Goal: Book appointment/travel/reservation

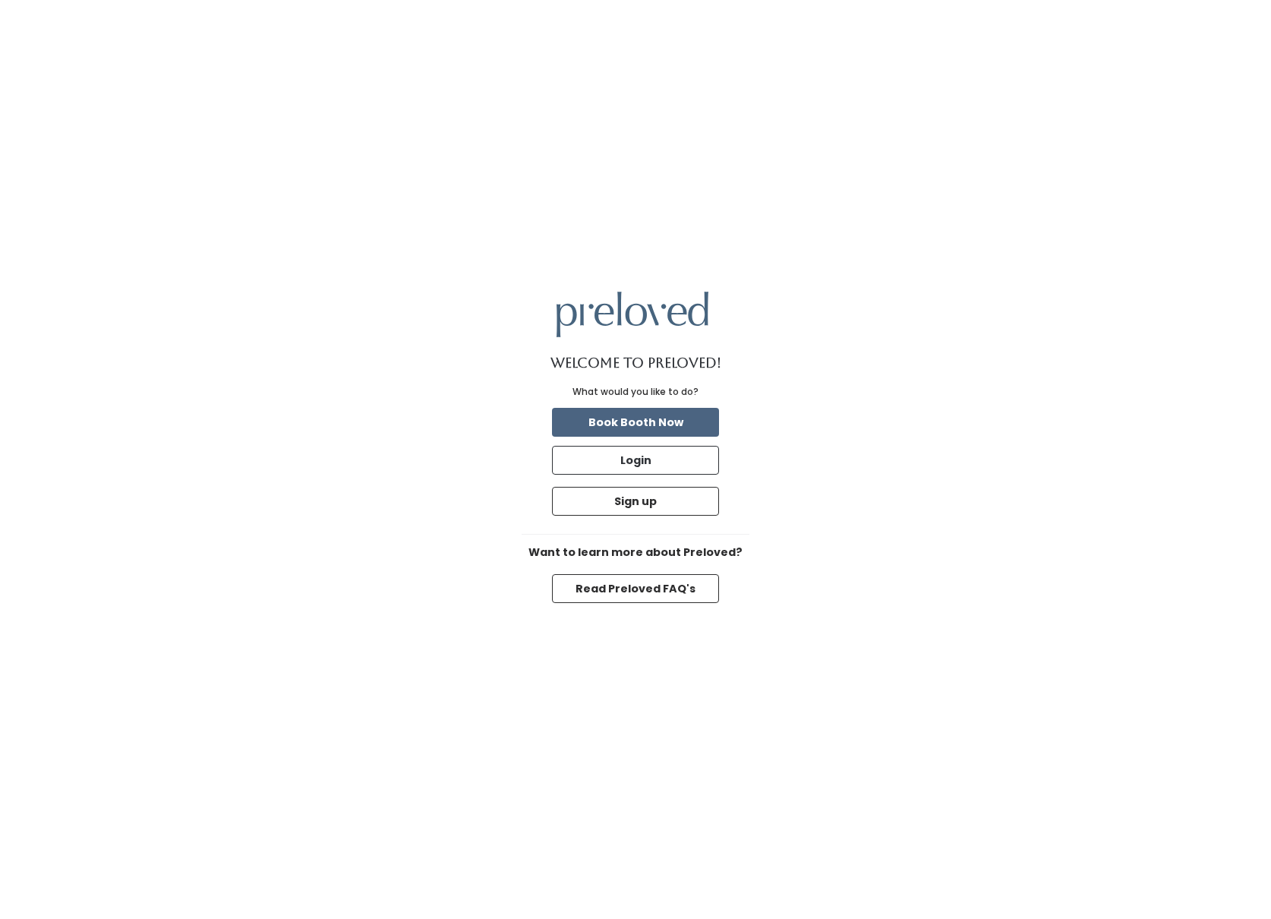
click at [639, 420] on button "Book Booth Now" at bounding box center [635, 422] width 167 height 29
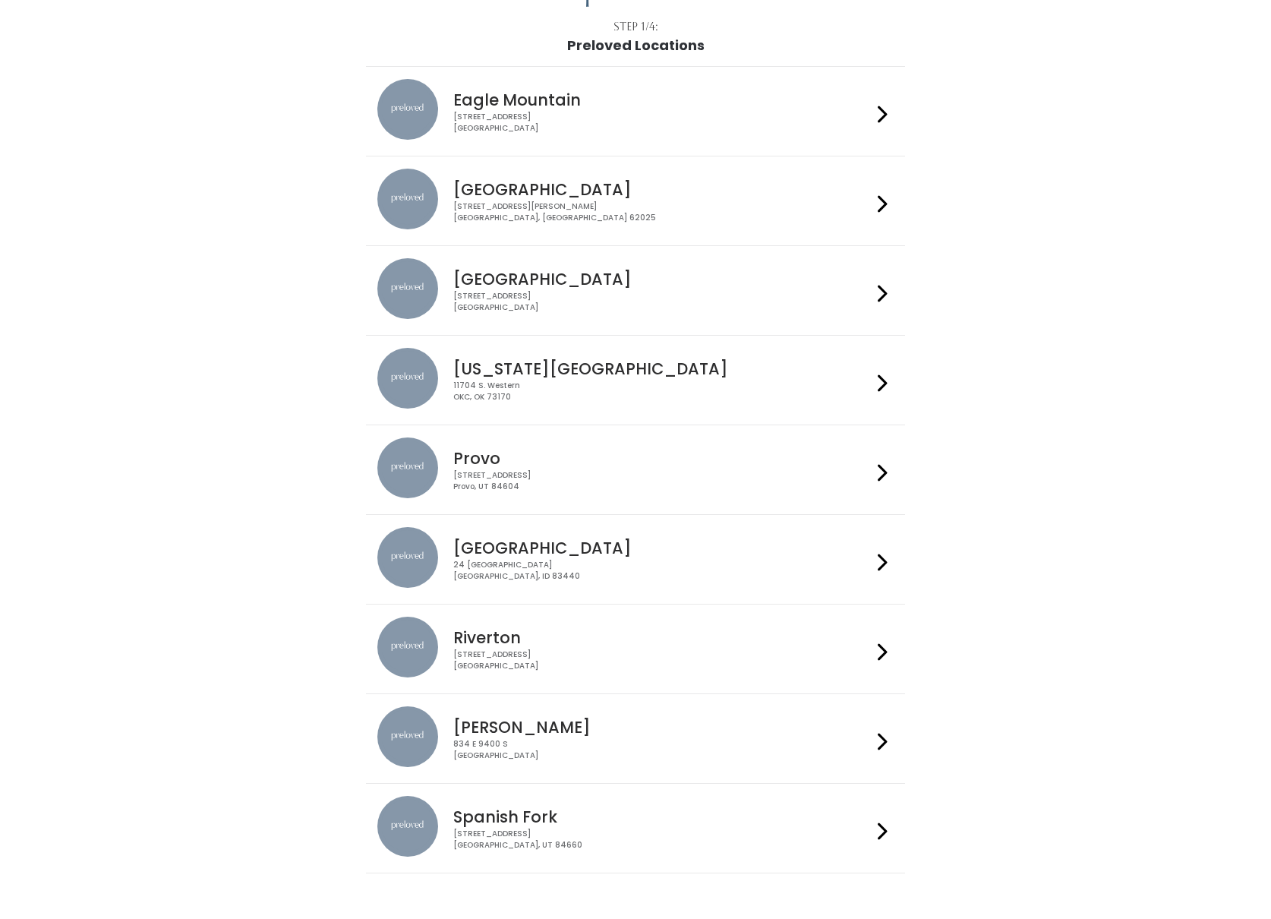
scroll to position [86, 0]
click at [498, 650] on div "2602 West 12600 South Riverton, UT 84065" at bounding box center [662, 661] width 418 height 22
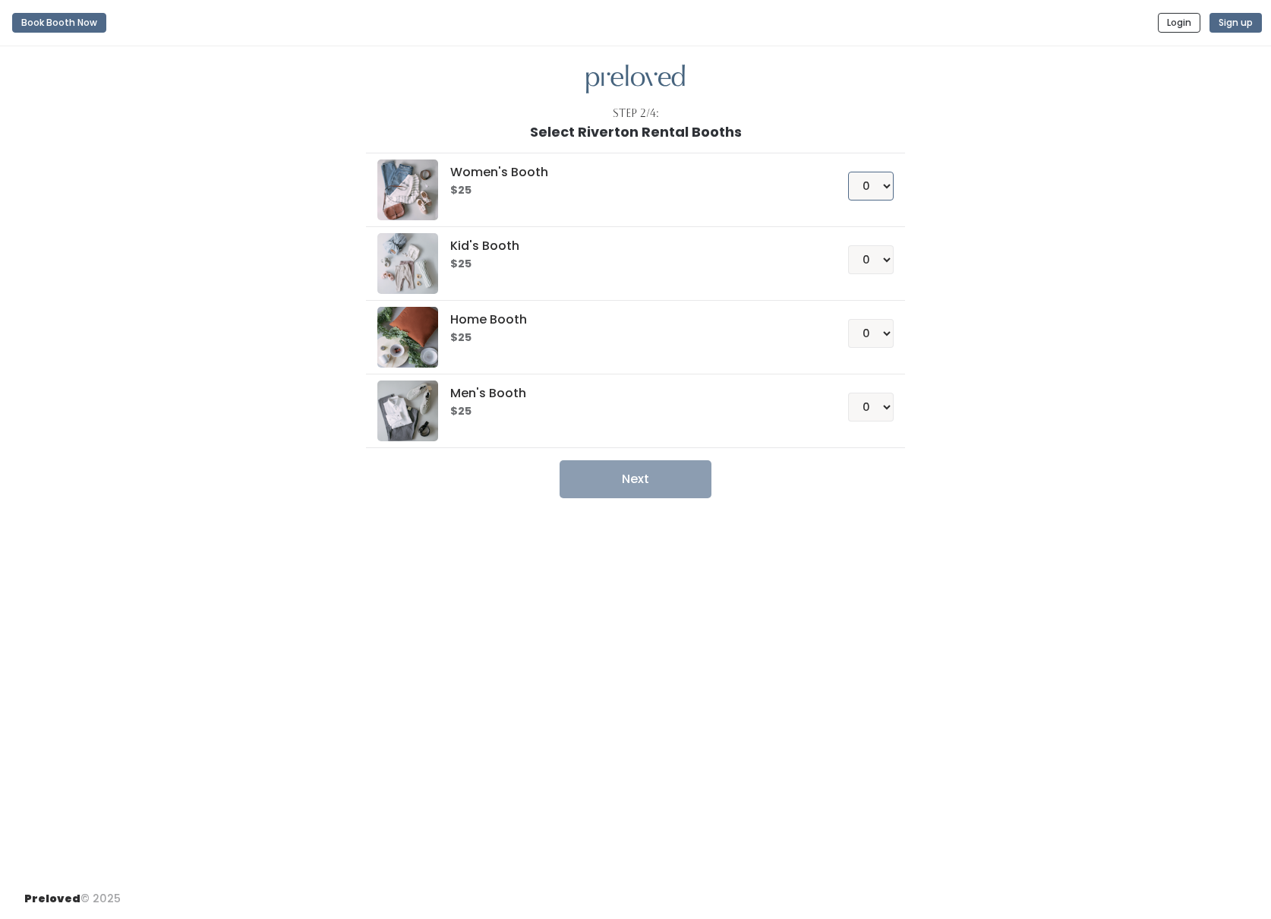
select select "1"
click at [646, 472] on button "Next" at bounding box center [636, 479] width 152 height 38
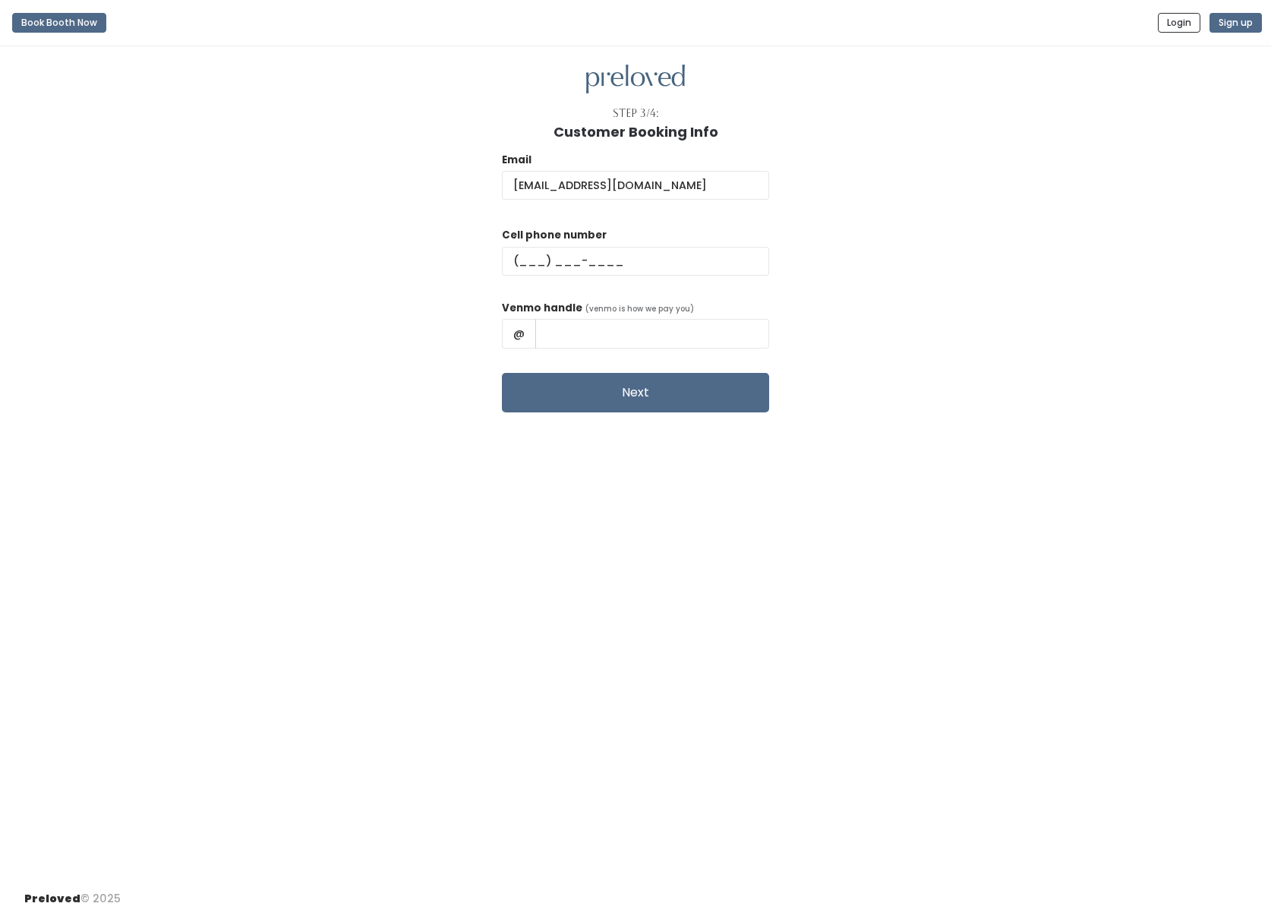
click at [700, 177] on input "abbyvsharp7@gmail.com" at bounding box center [635, 185] width 267 height 29
type input "abbyvsharp7@gmail.com"
type input "(208) 419-9159"
click at [609, 332] on input "text" at bounding box center [652, 333] width 234 height 29
type input "AbigailAnderson7"
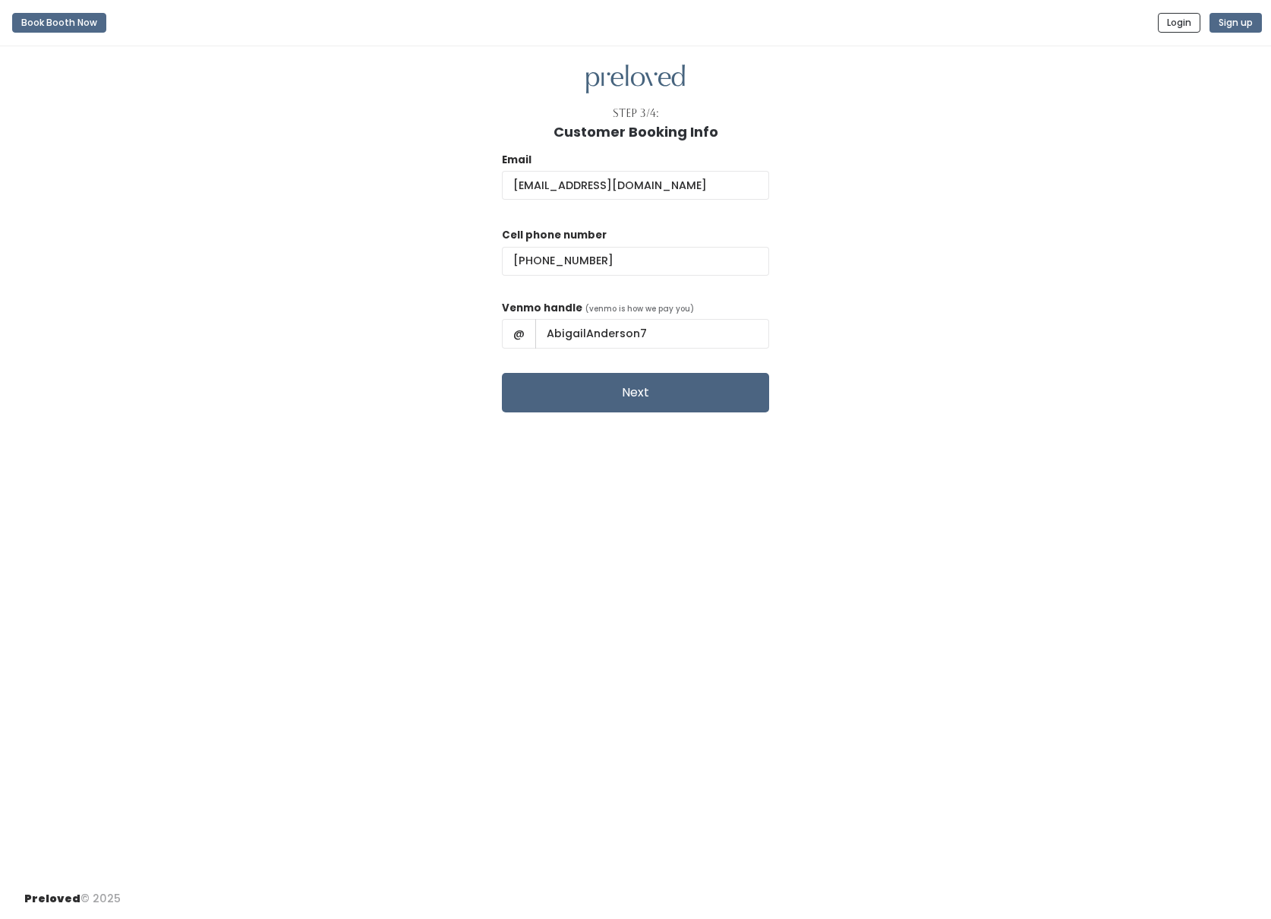
click at [659, 392] on button "Next" at bounding box center [635, 392] width 267 height 39
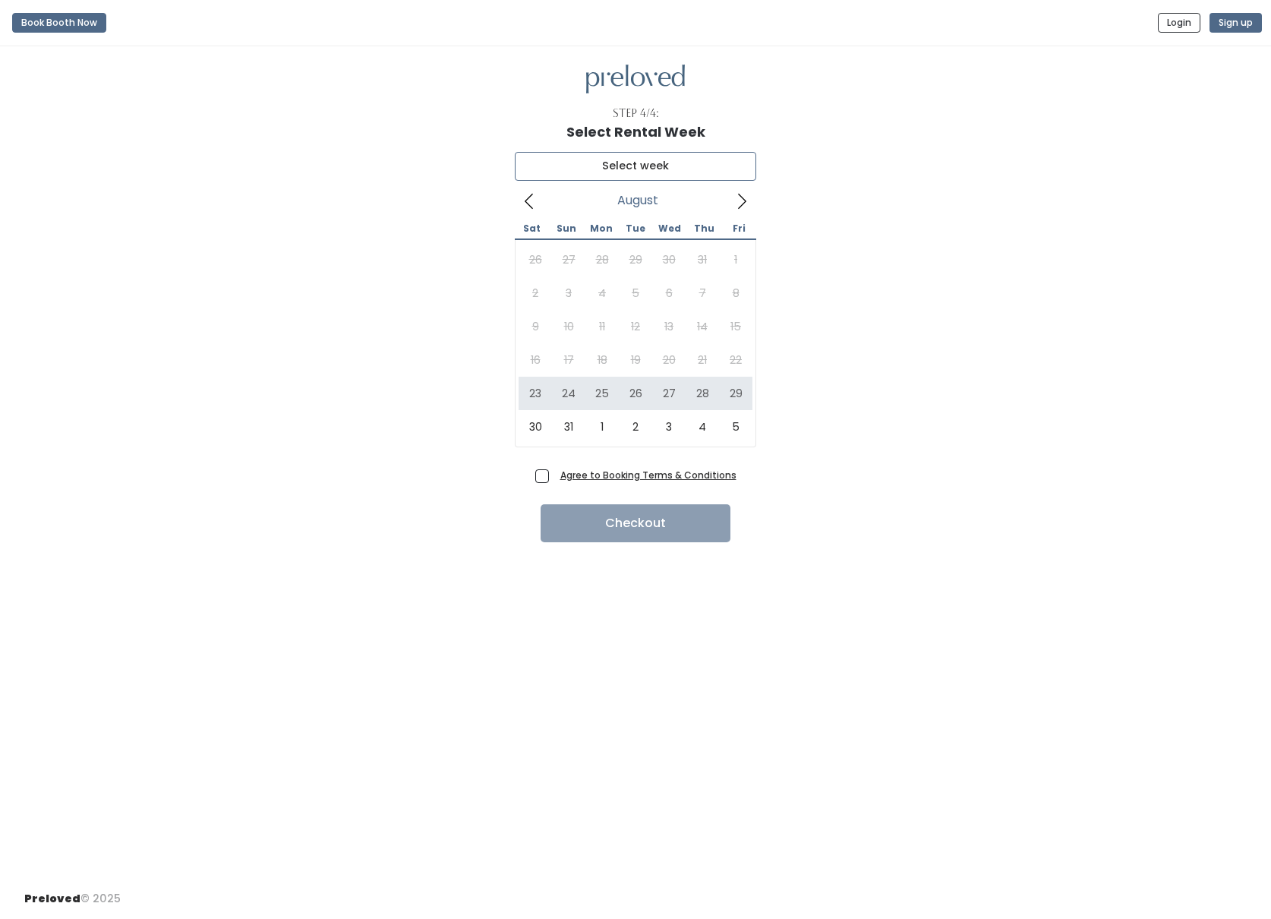
type input "[DATE] to [DATE]"
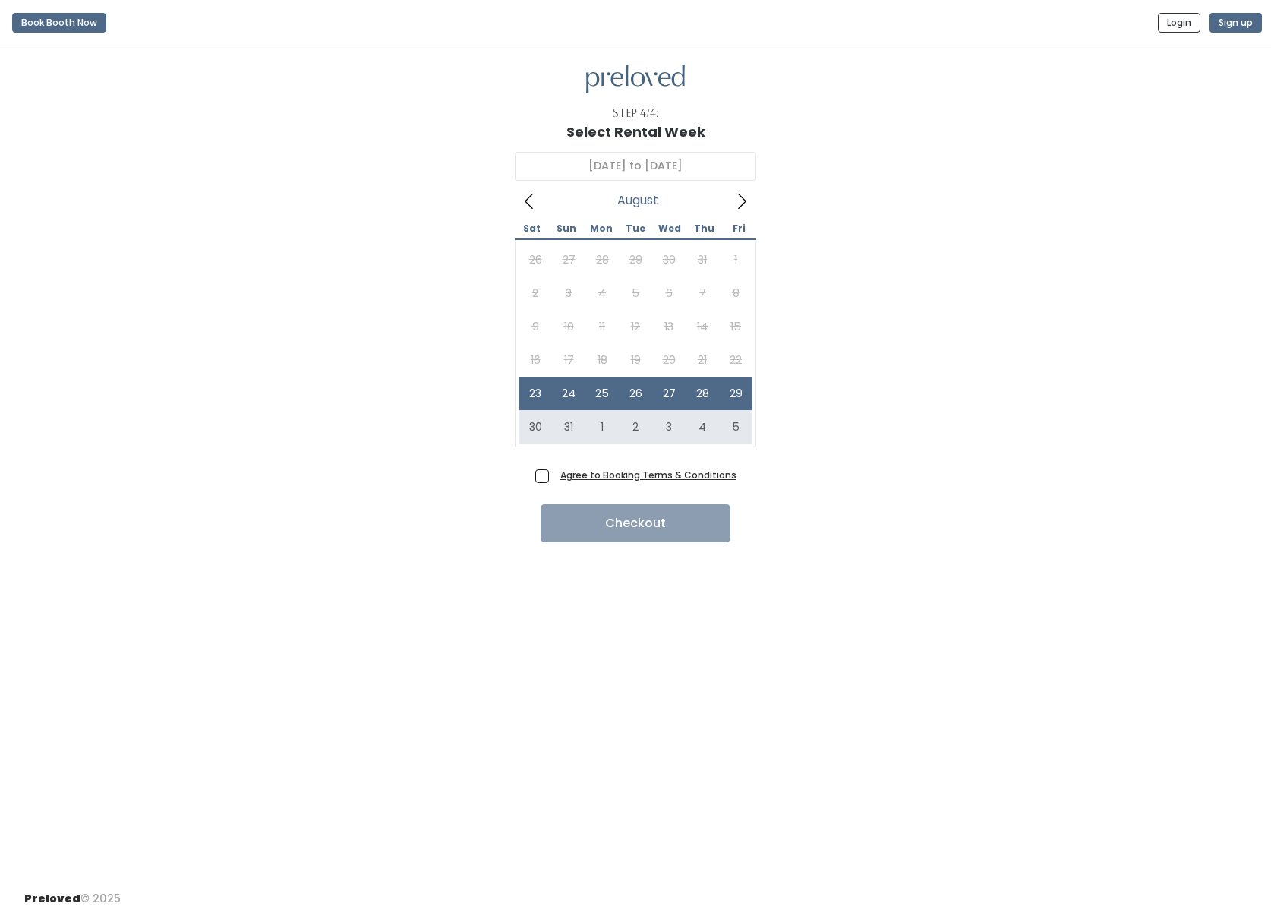
click at [554, 478] on span "Agree to Booking Terms & Conditions" at bounding box center [645, 474] width 182 height 15
click at [554, 477] on input "Agree to Booking Terms & Conditions" at bounding box center [559, 472] width 10 height 10
checkbox input "true"
click at [622, 524] on button "Checkout" at bounding box center [636, 523] width 190 height 38
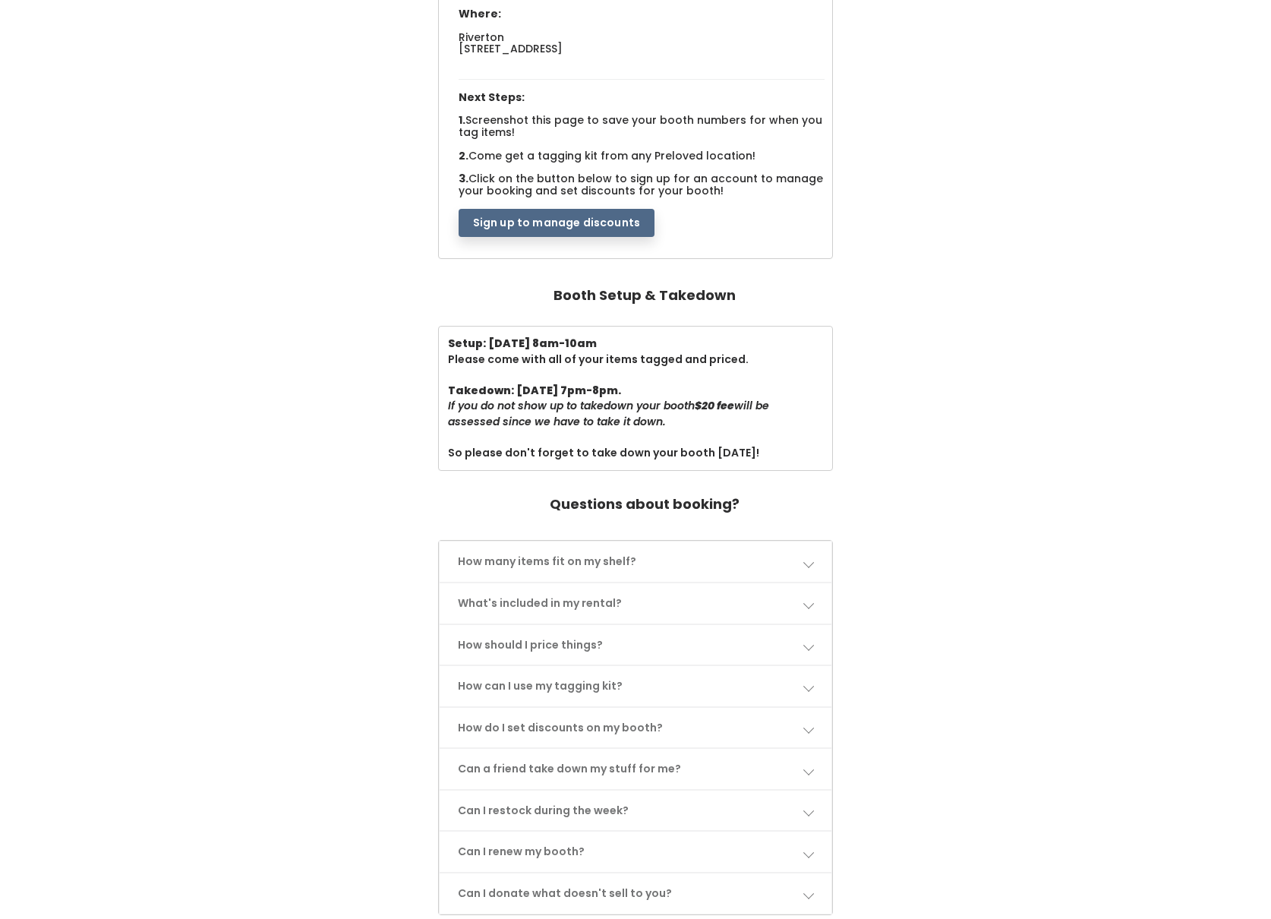
scroll to position [265, 0]
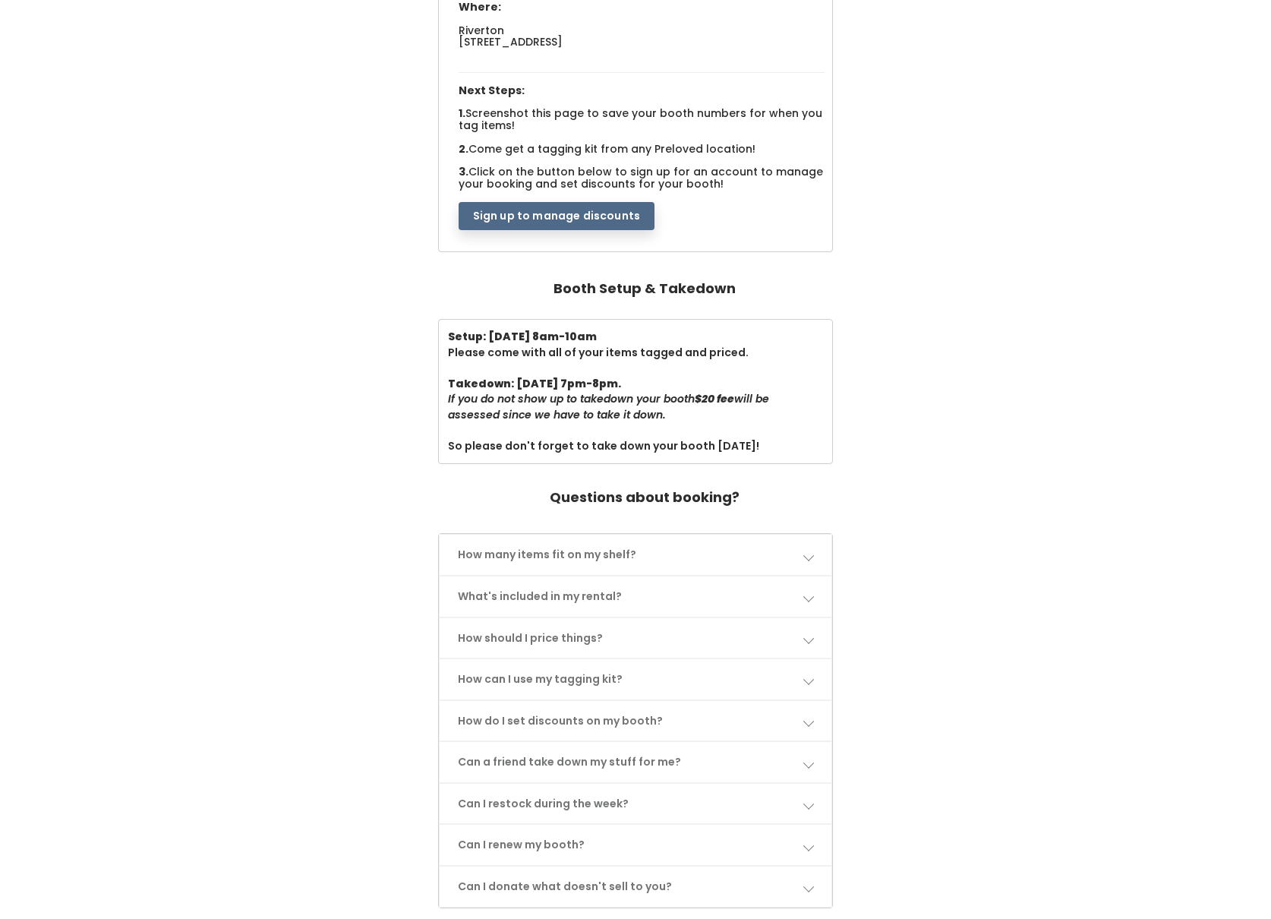
click at [570, 667] on link "How can I use my tagging kit?" at bounding box center [636, 679] width 393 height 40
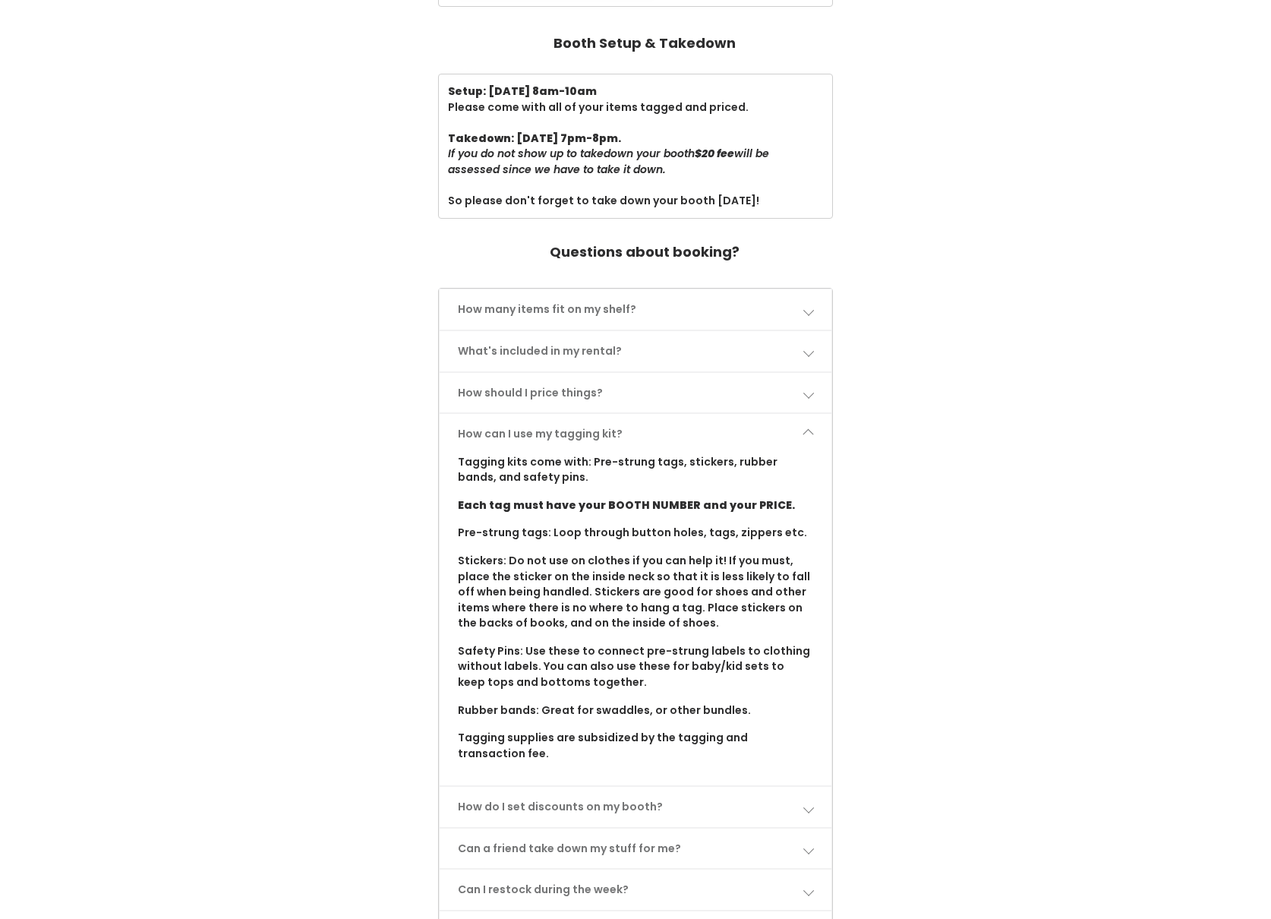
scroll to position [513, 0]
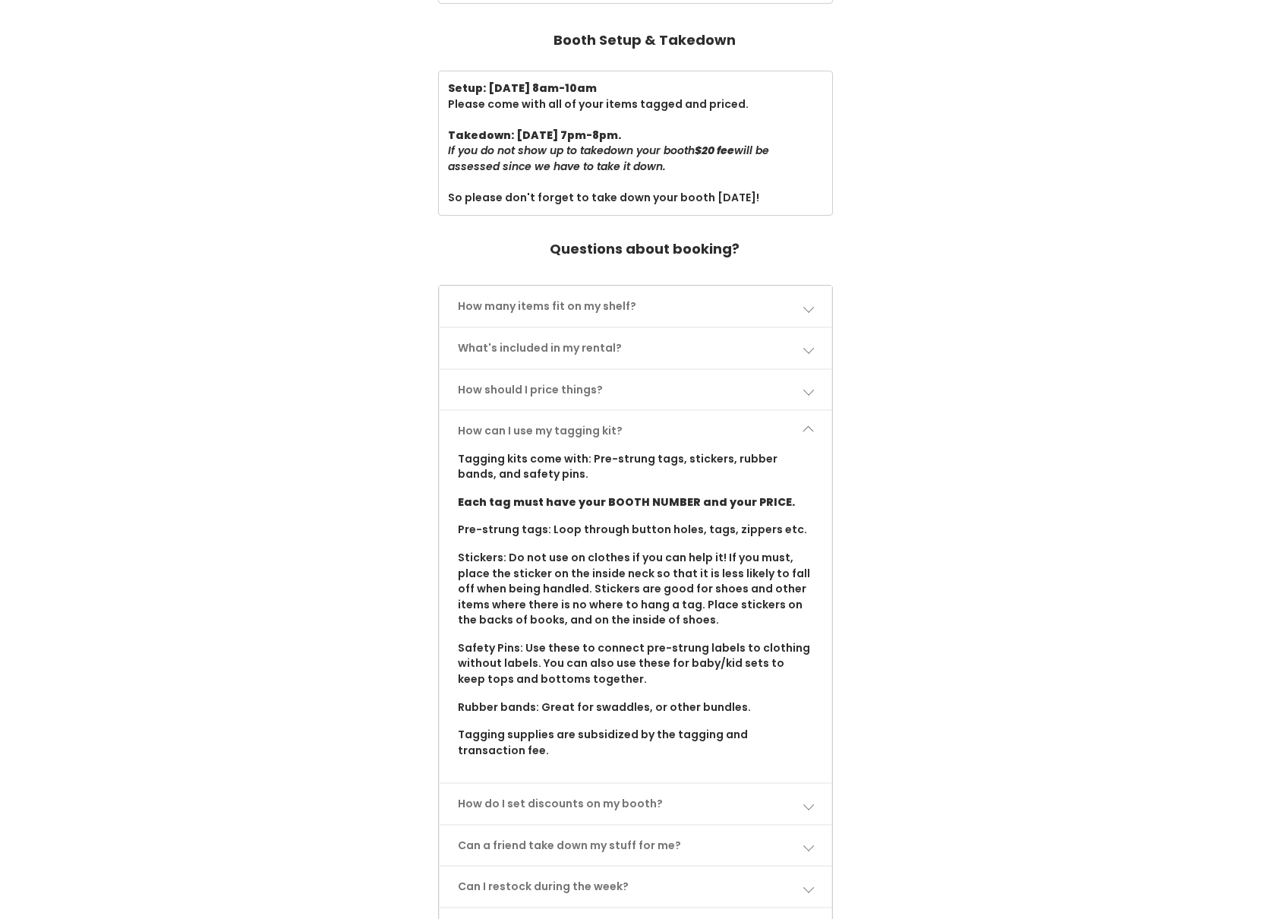
click at [618, 826] on link "Can a friend take down my stuff for me?" at bounding box center [636, 846] width 393 height 40
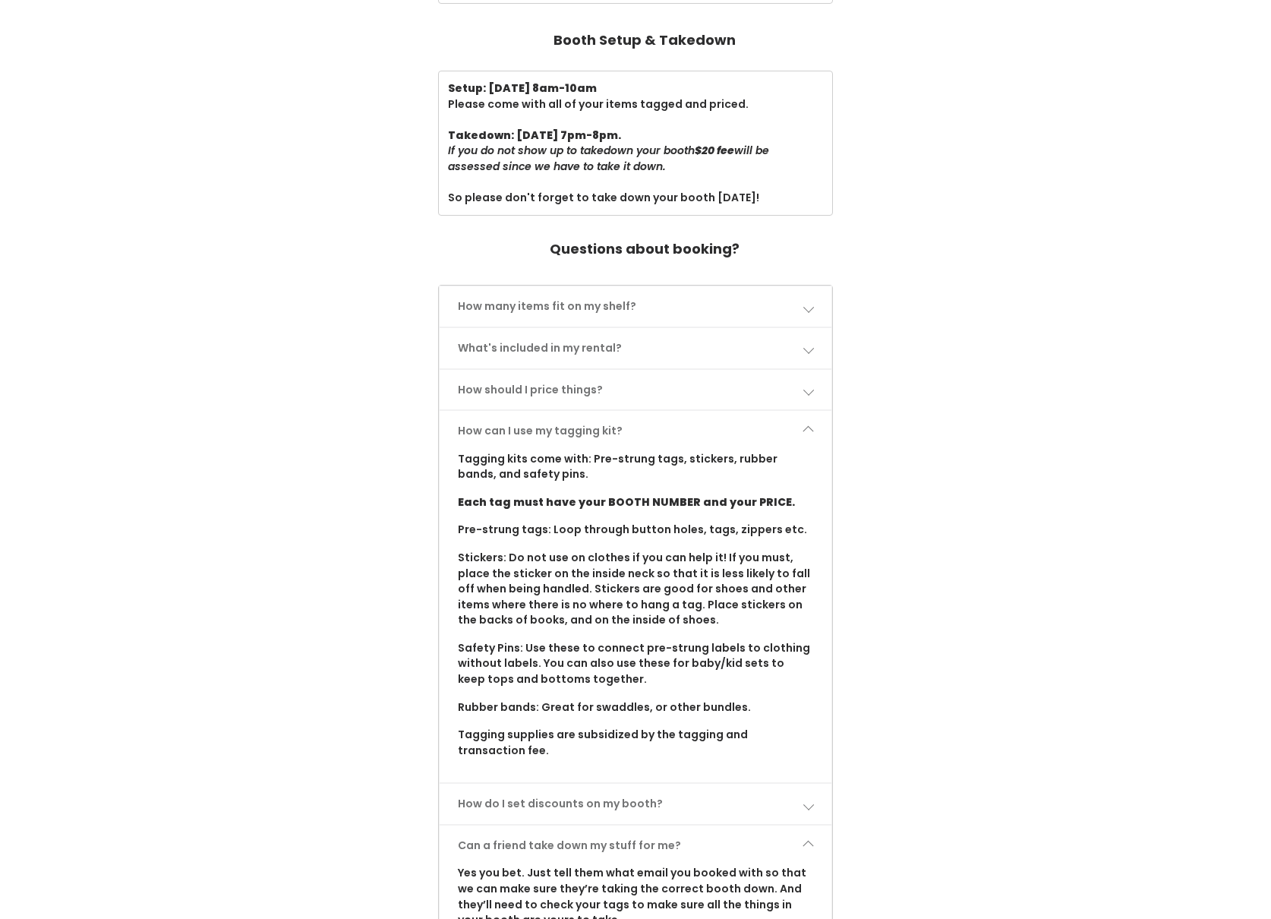
click at [618, 826] on link "Can a friend take down my stuff for me?" at bounding box center [636, 846] width 393 height 40
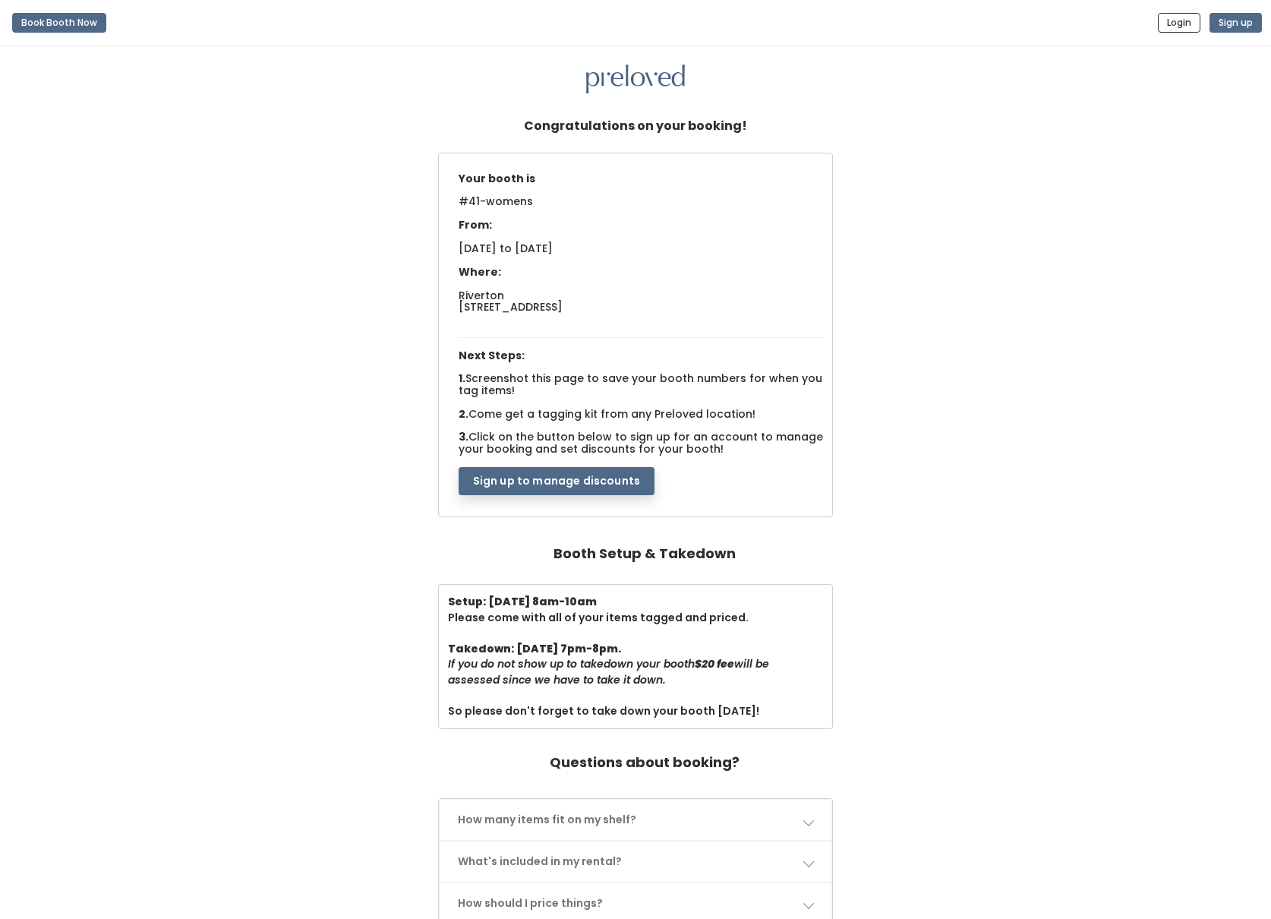
scroll to position [0, 0]
click at [535, 473] on button "Sign up to manage discounts" at bounding box center [557, 481] width 196 height 29
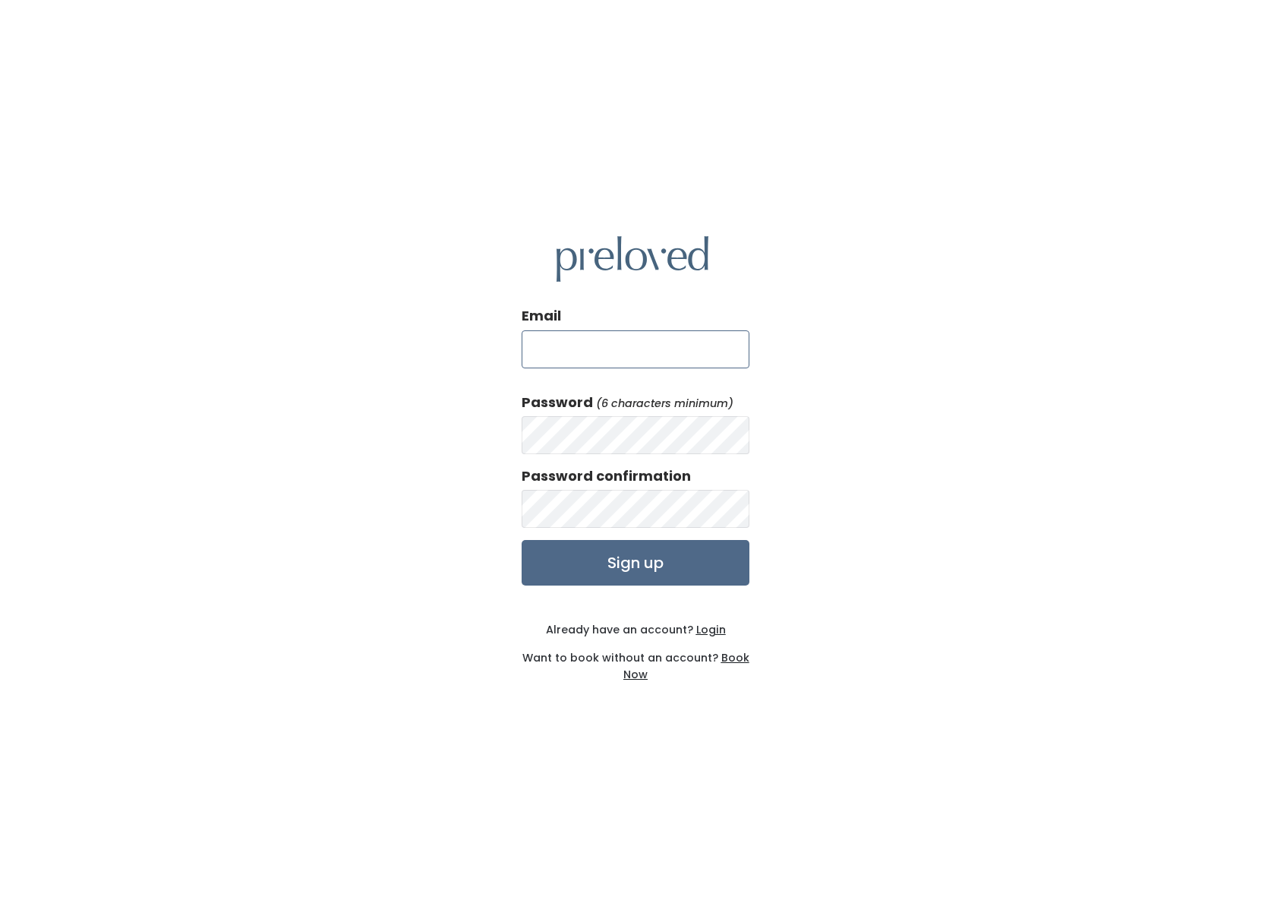
type input "[EMAIL_ADDRESS][DOMAIN_NAME]"
click at [569, 461] on form "Email [EMAIL_ADDRESS][DOMAIN_NAME] Password (6 characters minimum) Password con…" at bounding box center [636, 446] width 228 height 280
click at [589, 573] on input "Sign up" at bounding box center [636, 563] width 228 height 46
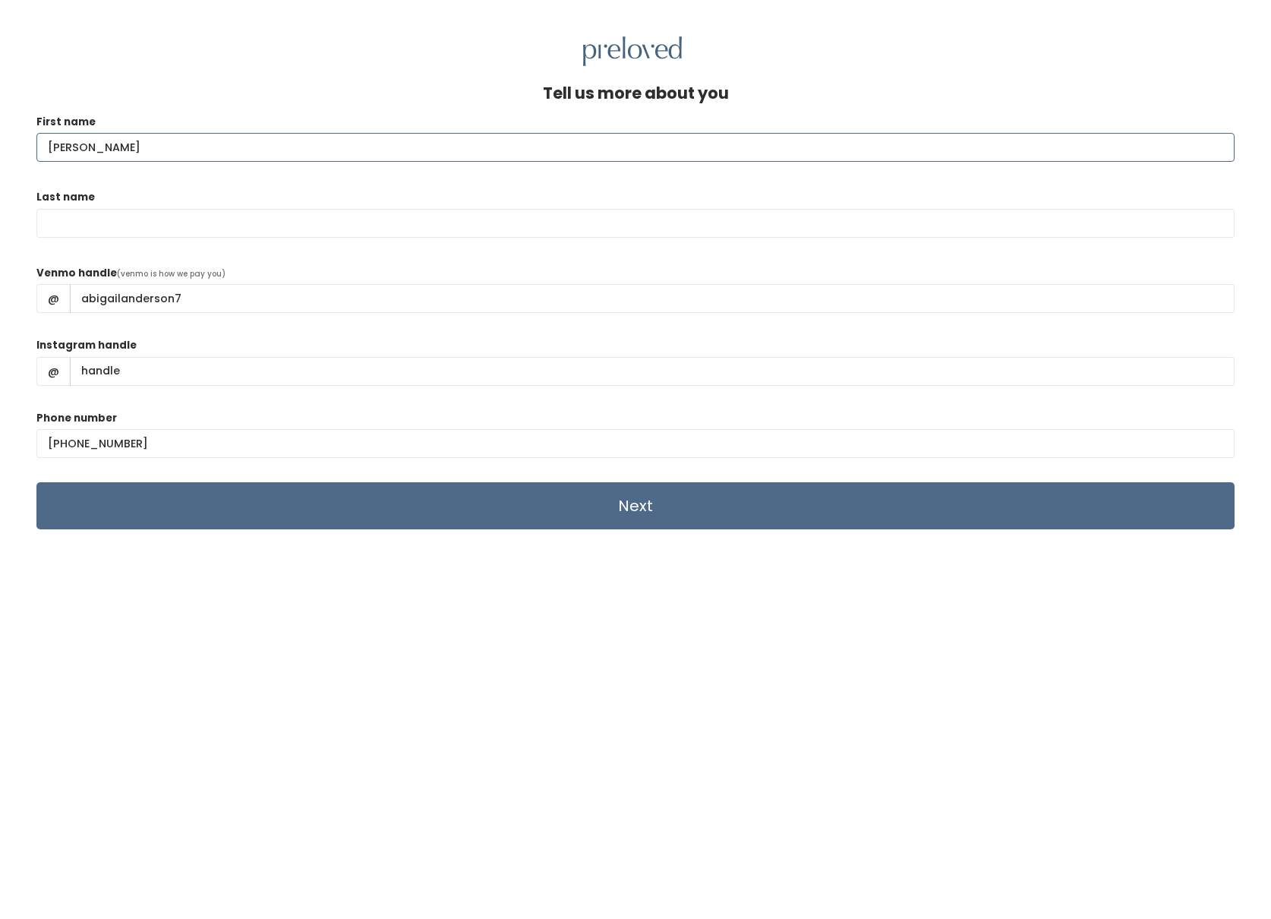
type input "Abigail"
type input "Anderson"
click at [654, 757] on div "Tell us more about you First name Abigail Last name Anderson Venmo handle (venm…" at bounding box center [635, 534] width 1199 height 901
click at [115, 368] on input "Instagram handle" at bounding box center [652, 371] width 1165 height 29
type input "A"
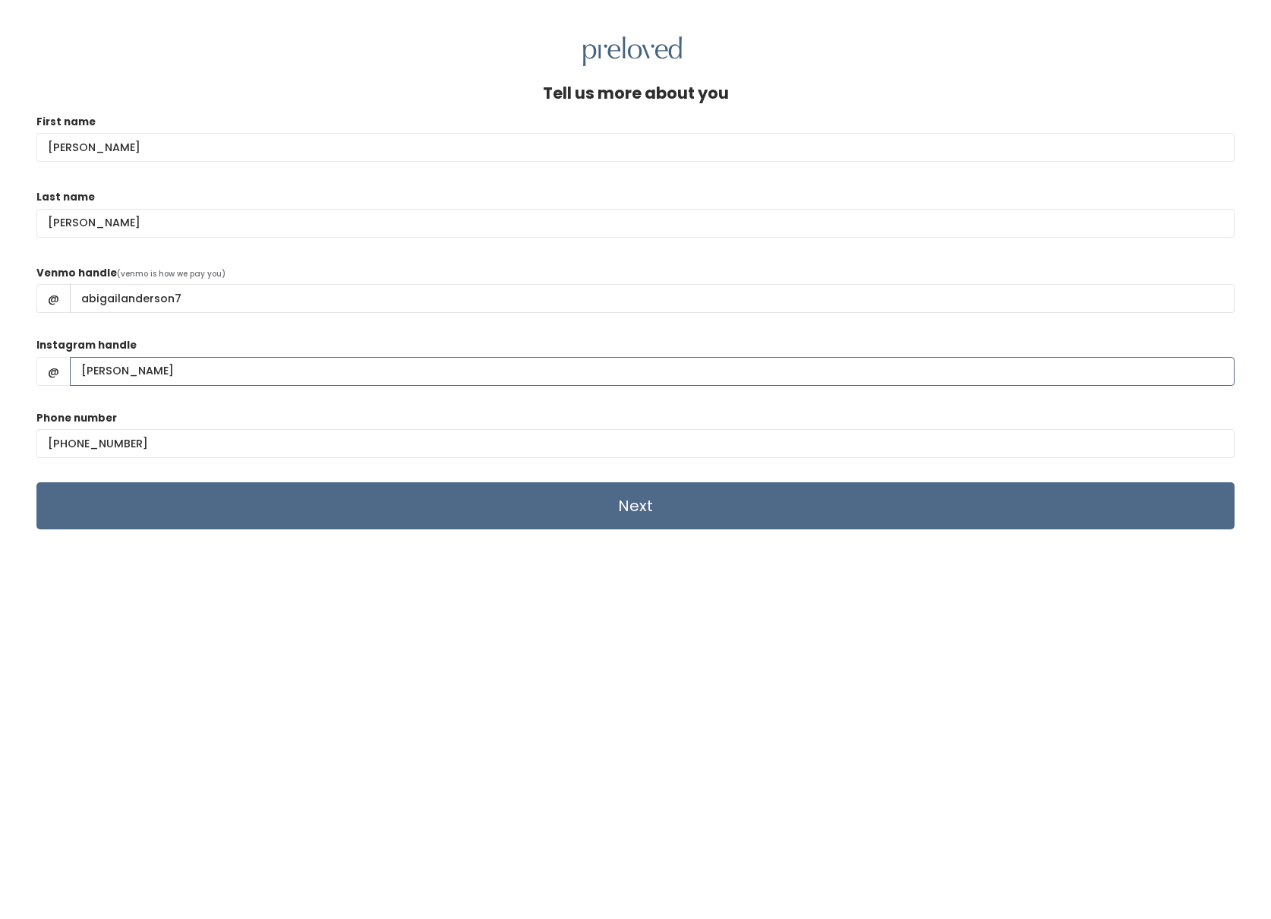
click at [84, 367] on input "Abigail_ander" at bounding box center [652, 371] width 1165 height 29
click at [87, 365] on input "Abigail_ander" at bounding box center [652, 371] width 1165 height 29
type input "abigail_ander"
click at [434, 537] on div "Tell us more about you First name Abigail Last name Anderson Venmo handle (venm…" at bounding box center [635, 534] width 1199 height 901
click at [440, 520] on input "Next" at bounding box center [635, 505] width 1199 height 47
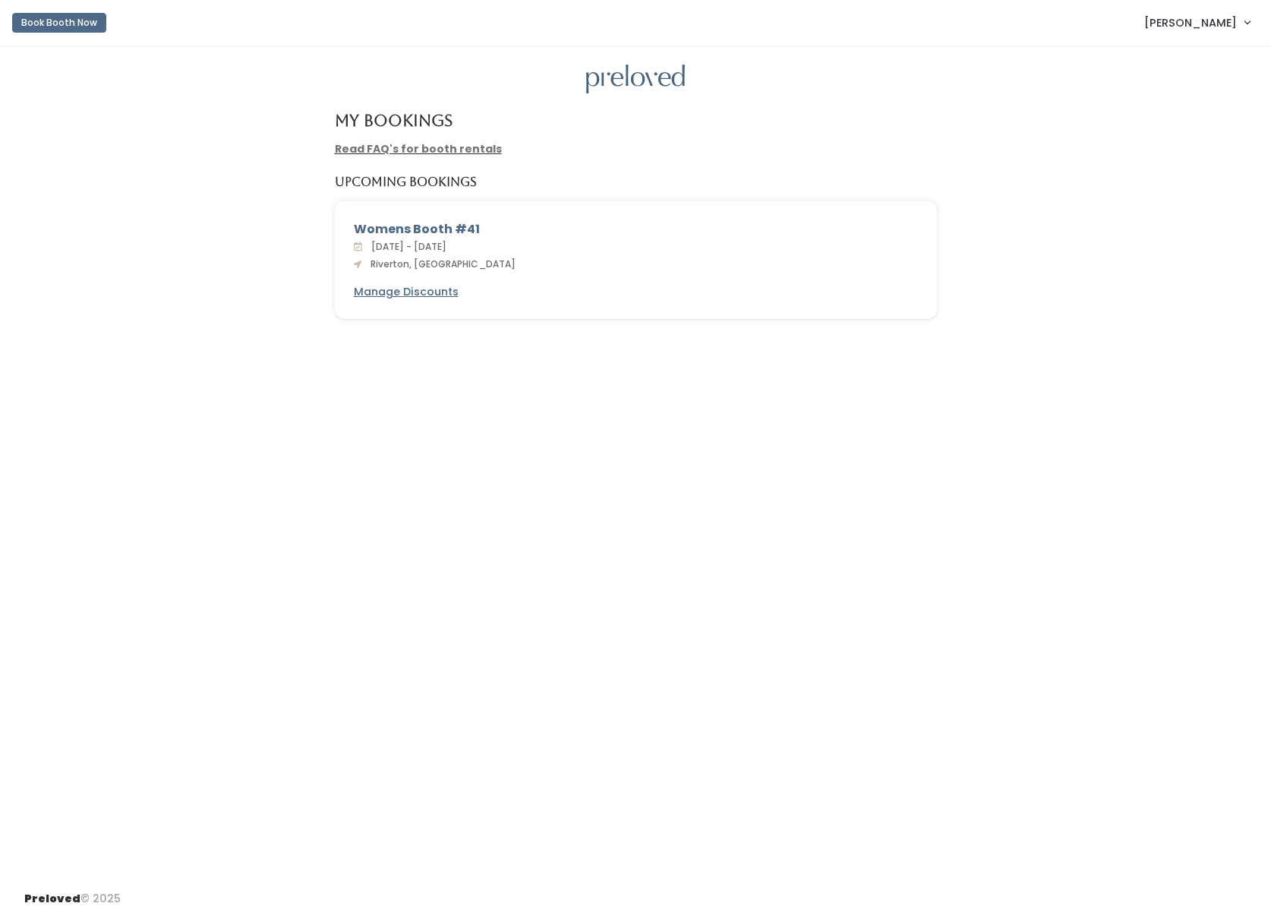
click at [428, 146] on link "Read FAQ's for booth rentals" at bounding box center [418, 148] width 167 height 15
